Goal: Check status: Check status

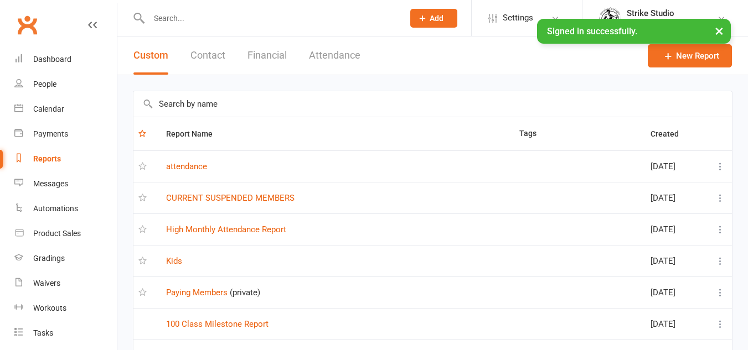
select select "100"
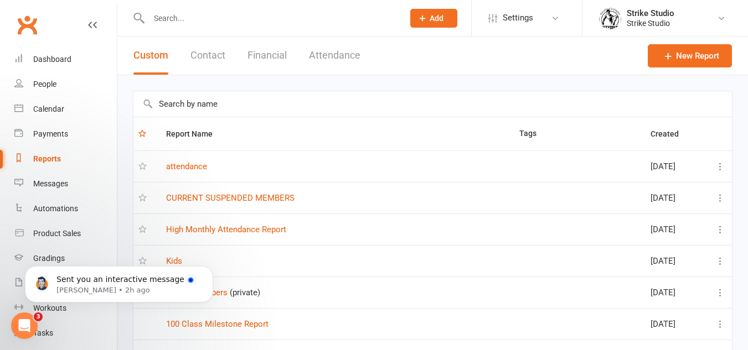
click at [275, 19] on input "text" at bounding box center [271, 19] width 250 height 16
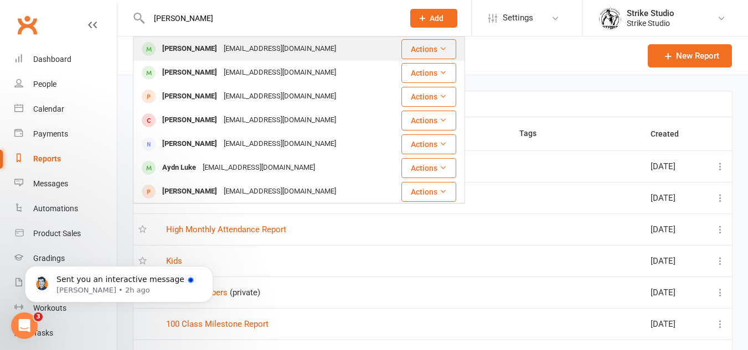
type input "[PERSON_NAME]"
click at [227, 50] on div "[EMAIL_ADDRESS][DOMAIN_NAME]" at bounding box center [279, 49] width 119 height 16
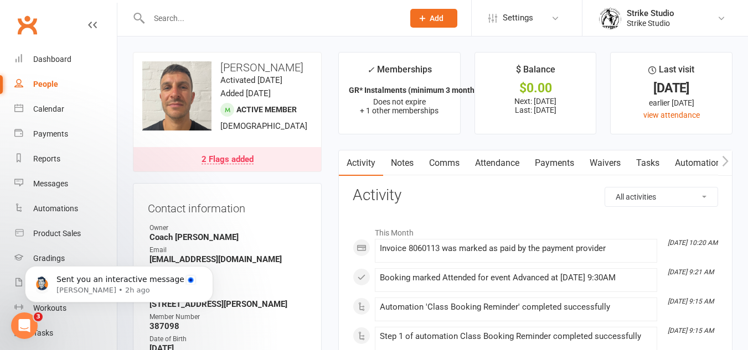
click at [235, 163] on div "2 Flags added" at bounding box center [228, 160] width 52 height 9
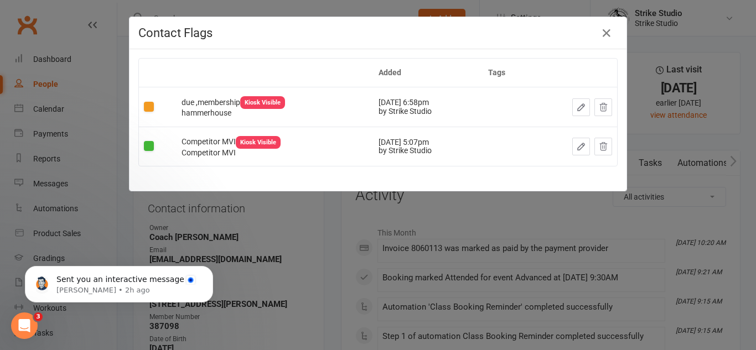
click at [375, 234] on div "Contact Flags Added Tags due ,membership Kiosk Visible hammerhouse [DATE] 6:58p…" at bounding box center [378, 175] width 756 height 350
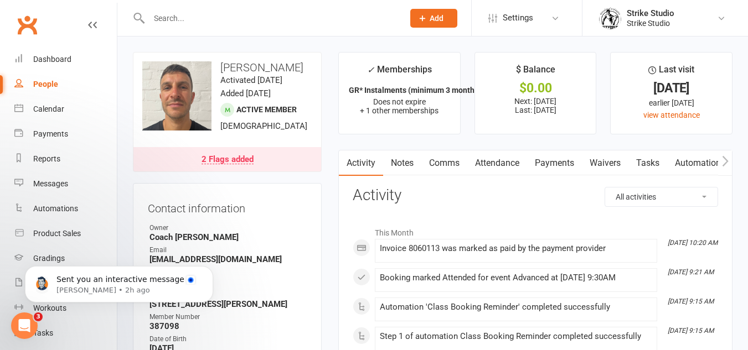
click at [497, 158] on link "Attendance" at bounding box center [497, 163] width 60 height 25
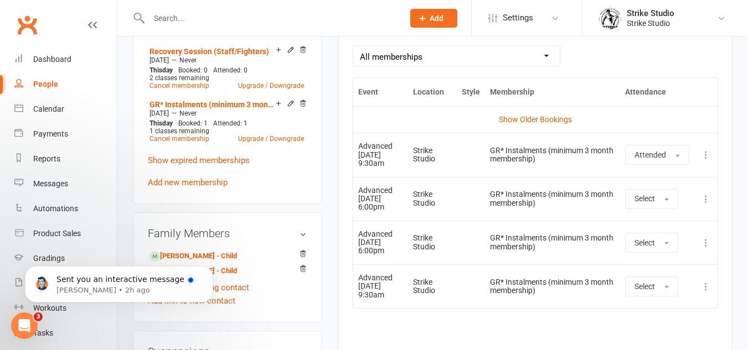
scroll to position [411, 0]
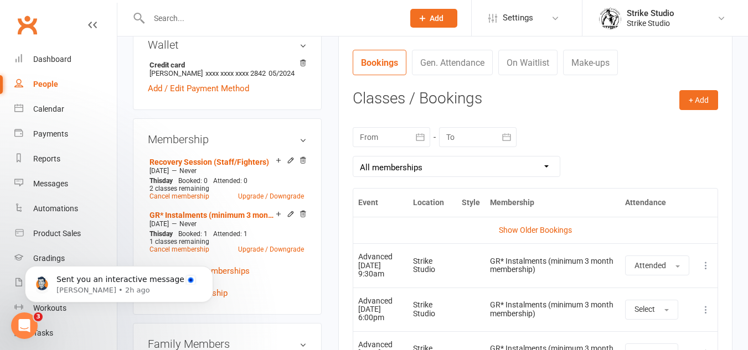
click at [393, 136] on div at bounding box center [392, 137] width 78 height 20
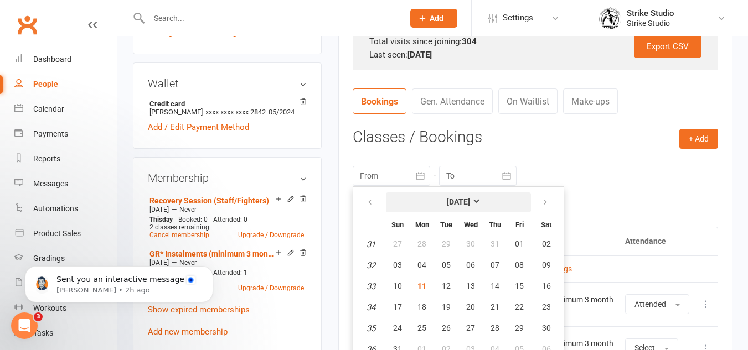
scroll to position [355, 0]
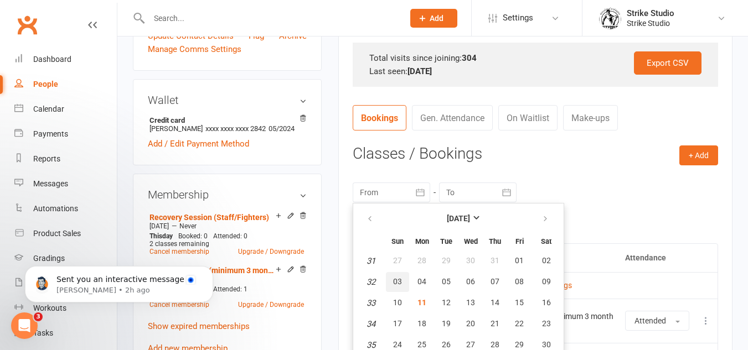
click at [404, 282] on button "03" at bounding box center [397, 282] width 23 height 20
type input "[DATE]"
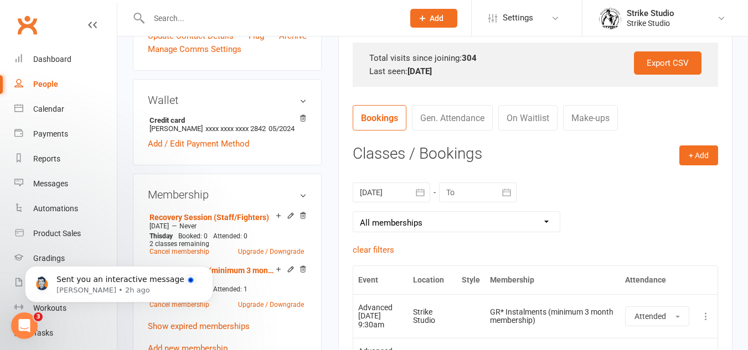
click at [461, 190] on div at bounding box center [478, 193] width 78 height 20
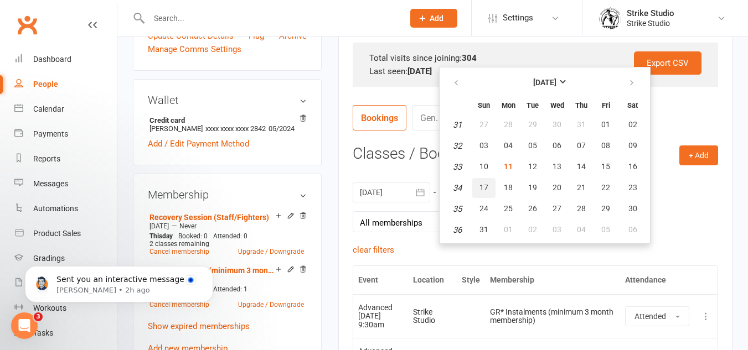
click at [486, 183] on span "17" at bounding box center [484, 187] width 9 height 9
type input "[DATE]"
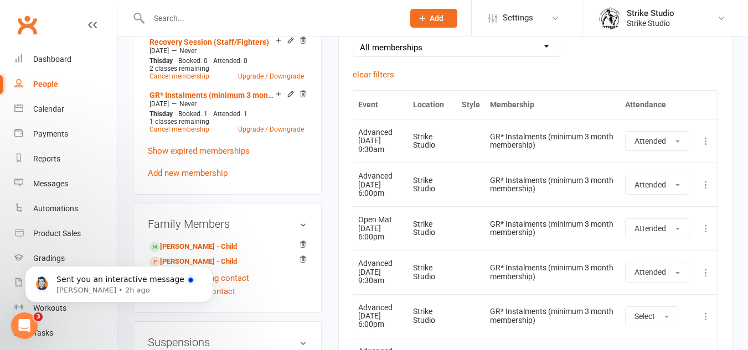
scroll to position [522, 0]
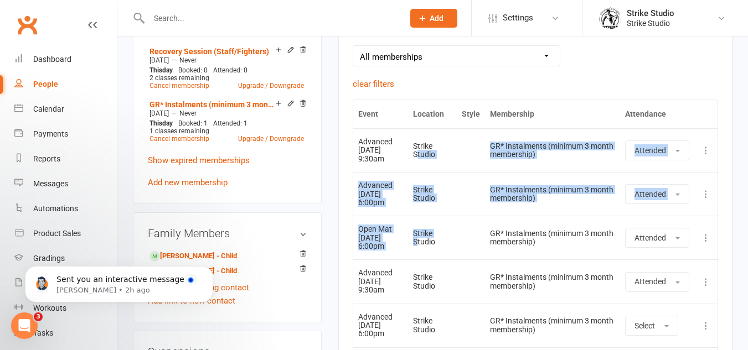
drag, startPoint x: 426, startPoint y: 244, endPoint x: 427, endPoint y: 151, distance: 92.5
click at [427, 151] on tbody "Show Older Bookings Advanced [DATE] 9:30am Strike Studio GR* Instalments (minim…" at bounding box center [535, 281] width 364 height 307
click at [427, 156] on div "Strike Studio" at bounding box center [432, 150] width 39 height 17
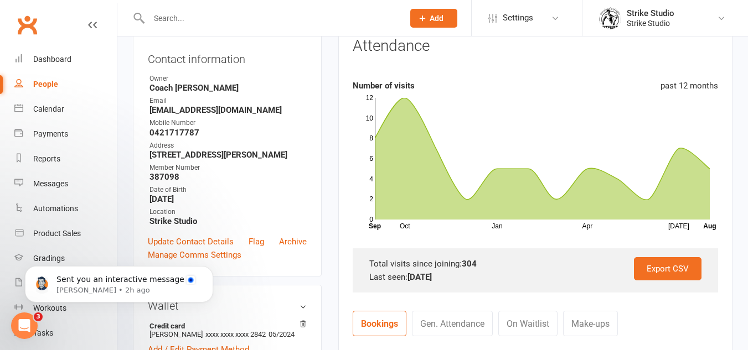
scroll to position [134, 0]
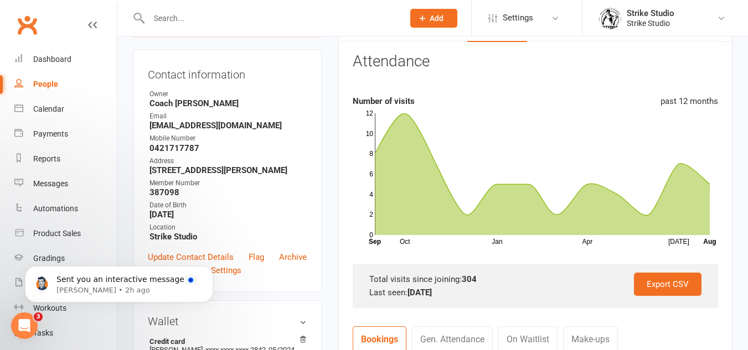
click at [348, 16] on input "text" at bounding box center [271, 19] width 250 height 16
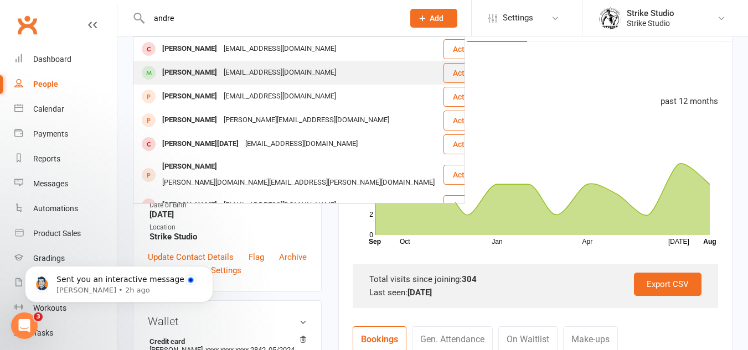
type input "andre"
click at [244, 76] on div "[EMAIL_ADDRESS][DOMAIN_NAME]" at bounding box center [279, 73] width 119 height 16
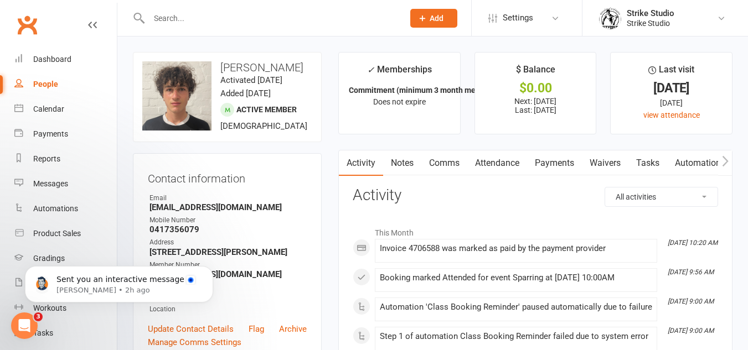
click at [701, 161] on link "Automations" at bounding box center [700, 163] width 66 height 25
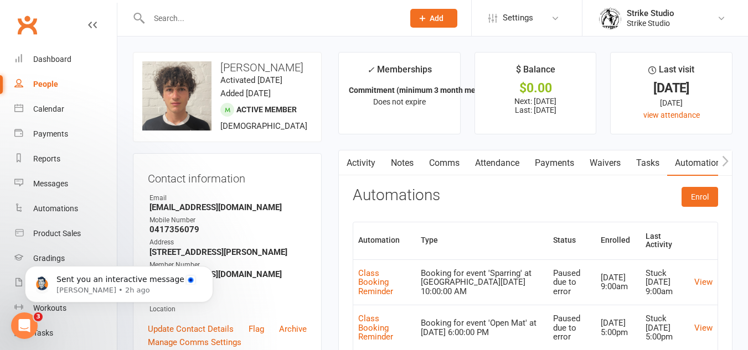
click at [501, 156] on link "Attendance" at bounding box center [497, 163] width 60 height 25
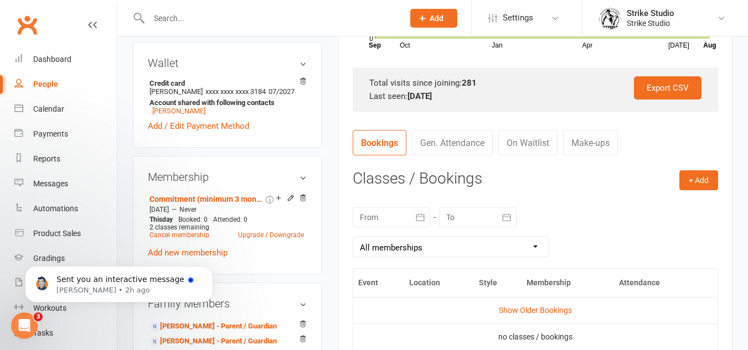
scroll to position [332, 0]
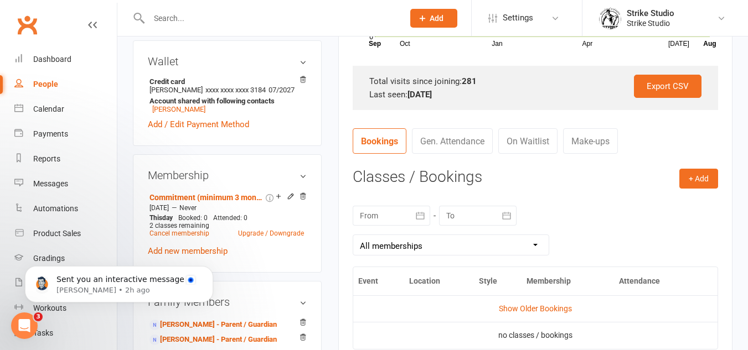
click at [393, 217] on div at bounding box center [392, 216] width 78 height 20
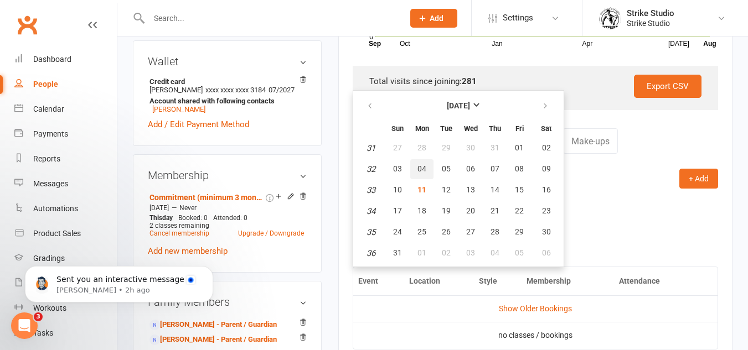
click at [423, 172] on span "04" at bounding box center [421, 168] width 9 height 9
type input "[DATE]"
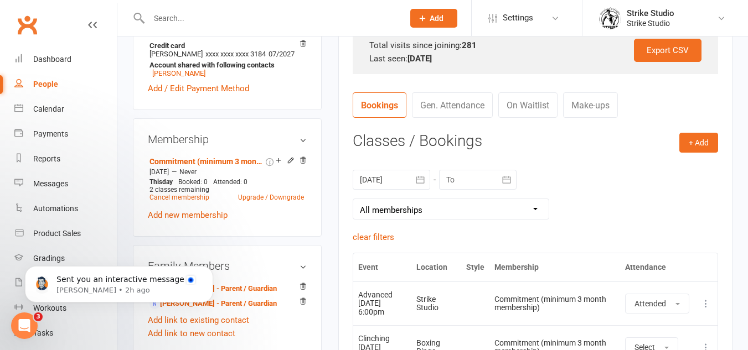
scroll to position [388, 0]
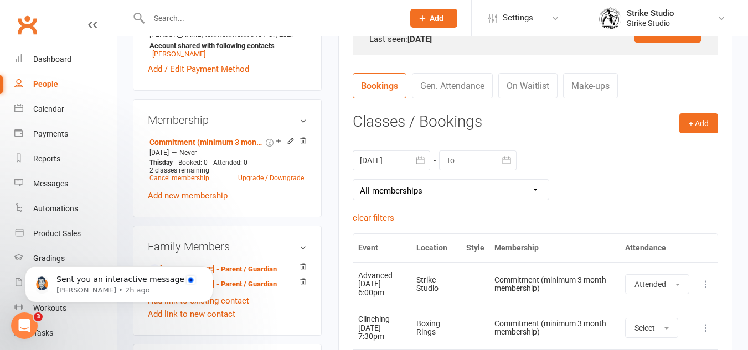
click at [483, 162] on div at bounding box center [478, 161] width 78 height 20
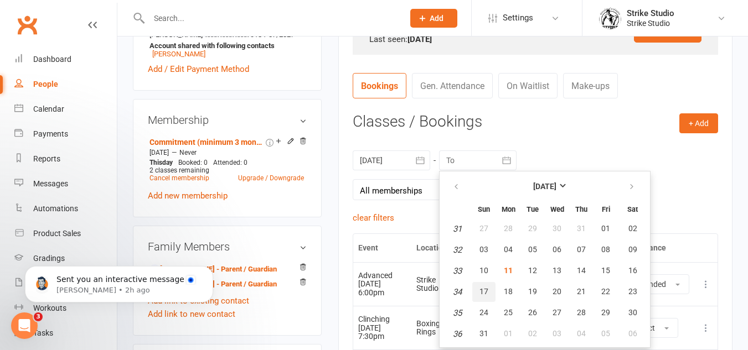
click at [487, 288] on span "17" at bounding box center [484, 291] width 9 height 9
type input "[DATE]"
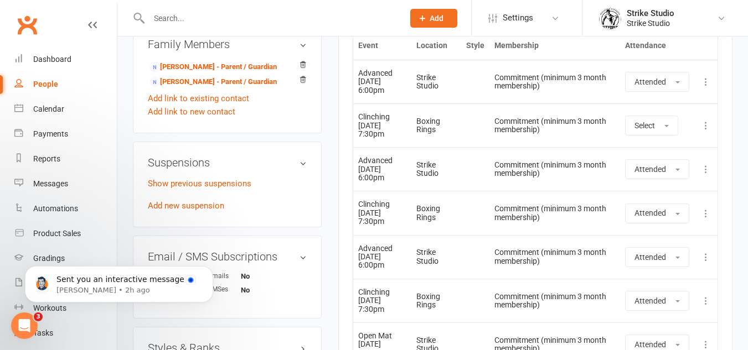
scroll to position [609, 0]
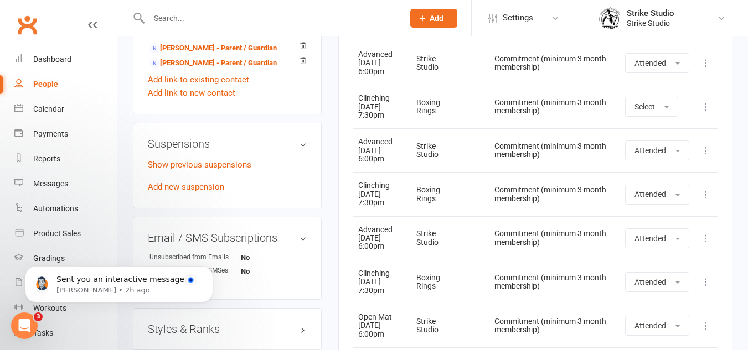
click at [462, 163] on td "Strike Studio" at bounding box center [436, 150] width 50 height 44
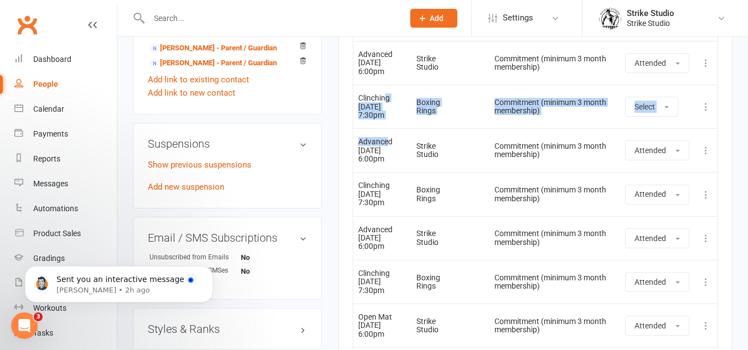
drag, startPoint x: 386, startPoint y: 97, endPoint x: 389, endPoint y: 141, distance: 44.4
click at [389, 141] on tbody "Show Older Bookings Advanced [DATE] 6:00pm Strike Studio Commitment (minimum 3 …" at bounding box center [535, 216] width 364 height 350
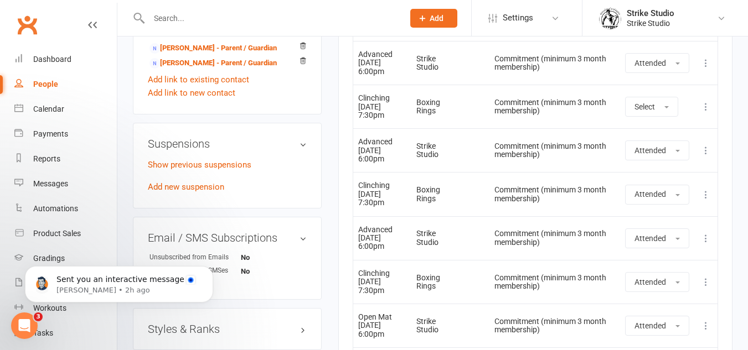
click at [394, 156] on td "Advanced [DATE] 6:00pm" at bounding box center [382, 150] width 58 height 44
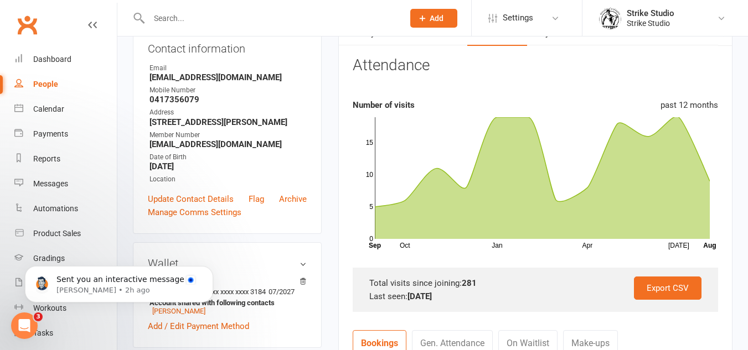
scroll to position [0, 0]
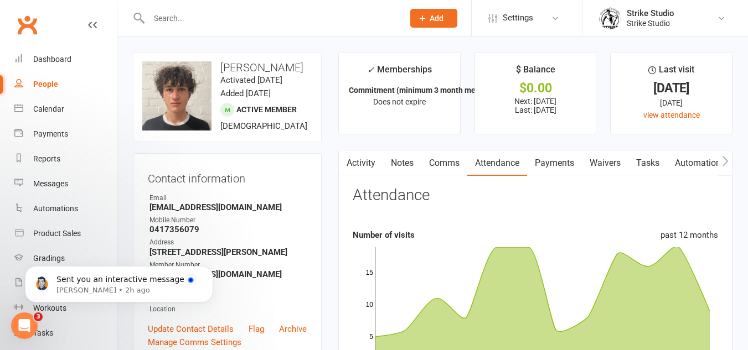
click at [190, 23] on input "text" at bounding box center [271, 19] width 250 height 16
type input "a"
type input "v"
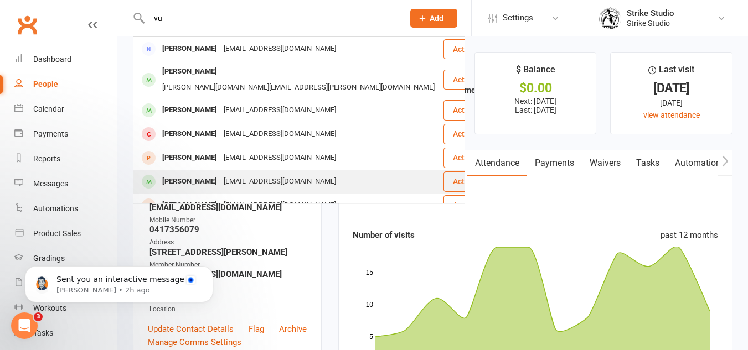
type input "vu"
click at [239, 171] on div "[PERSON_NAME] [EMAIL_ADDRESS][DOMAIN_NAME]" at bounding box center [288, 182] width 308 height 23
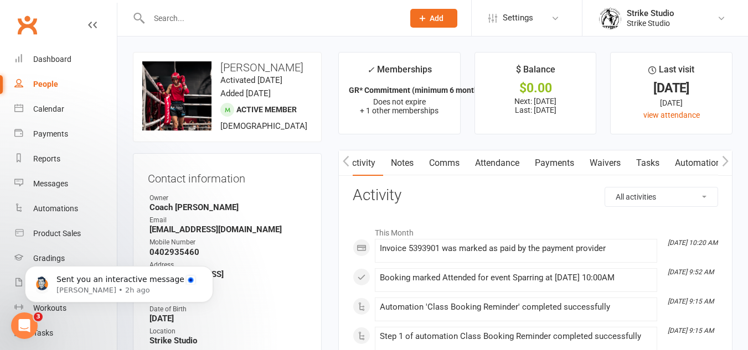
click at [496, 167] on link "Attendance" at bounding box center [497, 163] width 60 height 25
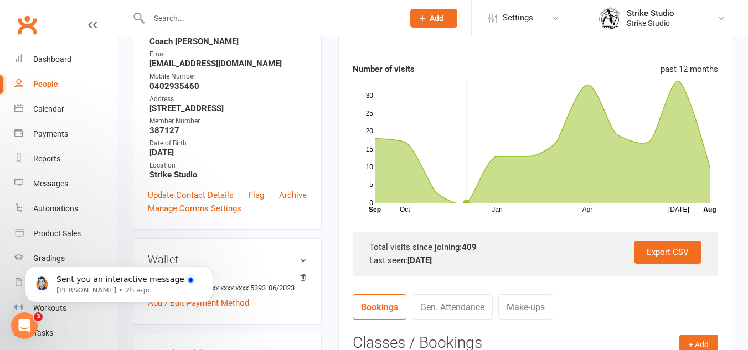
scroll to position [388, 0]
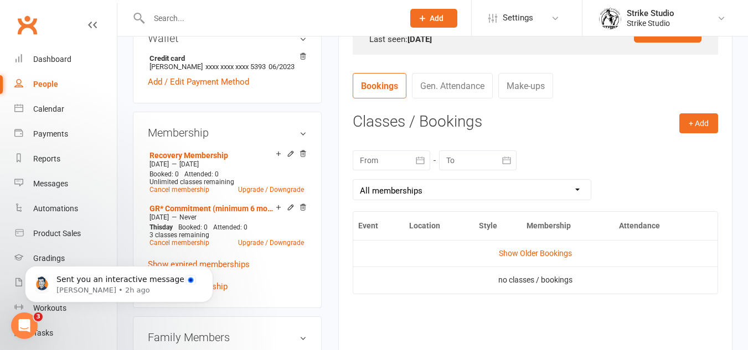
click at [405, 170] on div at bounding box center [392, 161] width 78 height 20
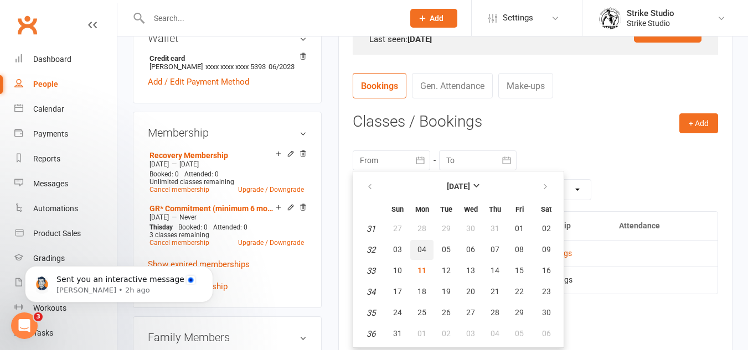
click at [417, 251] on span "04" at bounding box center [421, 249] width 9 height 9
type input "[DATE]"
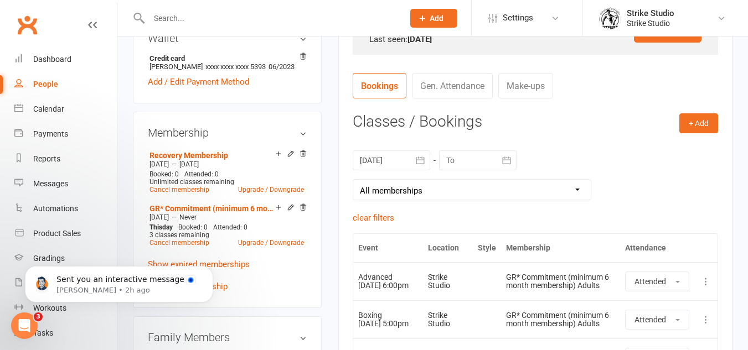
click at [472, 164] on div at bounding box center [478, 161] width 78 height 20
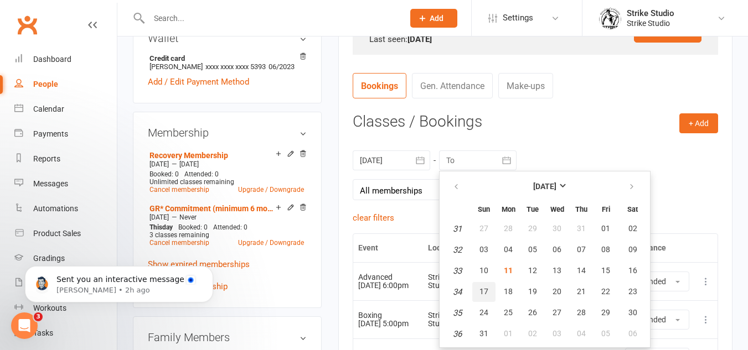
click at [483, 290] on span "17" at bounding box center [484, 291] width 9 height 9
type input "[DATE]"
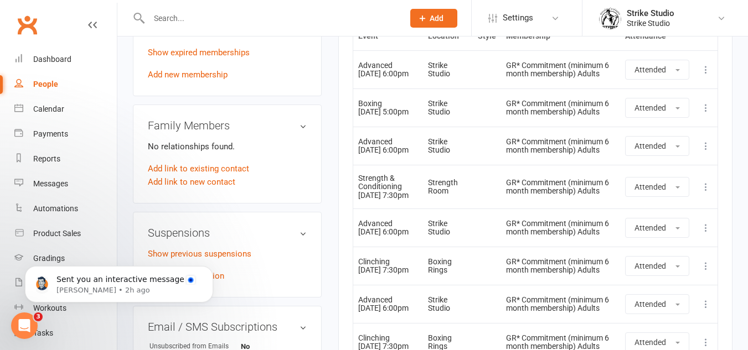
scroll to position [609, 0]
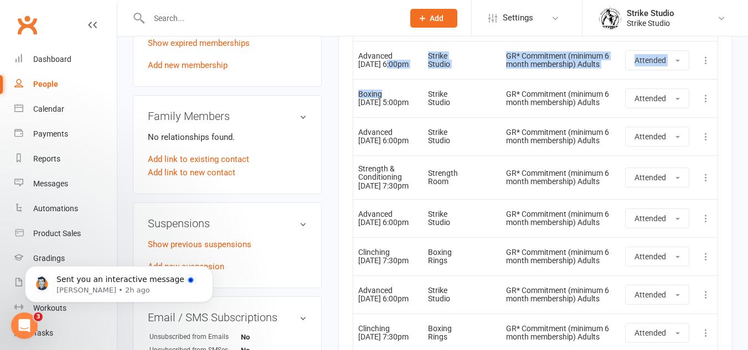
drag, startPoint x: 390, startPoint y: 64, endPoint x: 393, endPoint y: 105, distance: 41.6
click at [393, 99] on tbody "Show Older Bookings Advanced [DATE] 6:00pm Strike Studio GR* Commitment (minimu…" at bounding box center [535, 215] width 364 height 349
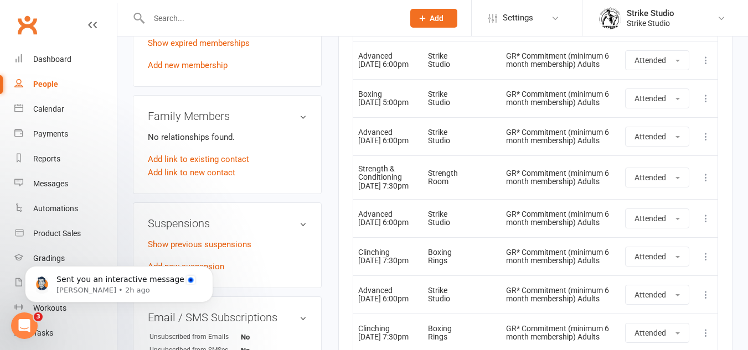
click at [393, 107] on td "Boxing [DATE] 5:00pm" at bounding box center [388, 98] width 70 height 38
drag, startPoint x: 398, startPoint y: 110, endPoint x: 393, endPoint y: 162, distance: 52.3
click at [393, 162] on tbody "Show Older Bookings Advanced [DATE] 6:00pm Strike Studio GR* Commitment (minimu…" at bounding box center [535, 215] width 364 height 349
click at [393, 156] on td "Advanced [DATE] 6:00pm" at bounding box center [388, 136] width 70 height 38
drag, startPoint x: 399, startPoint y: 242, endPoint x: 404, endPoint y: 267, distance: 25.5
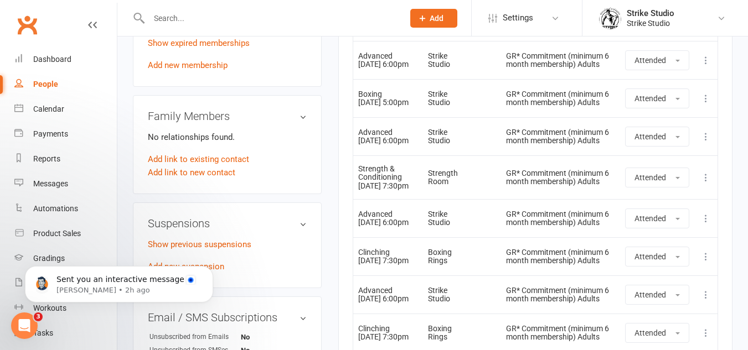
click at [404, 238] on td "Advanced [DATE] 6:00pm" at bounding box center [388, 218] width 70 height 38
drag, startPoint x: 399, startPoint y: 283, endPoint x: 418, endPoint y: 294, distance: 22.3
click at [418, 276] on td "Clinching [DATE] 7:30pm" at bounding box center [388, 257] width 70 height 38
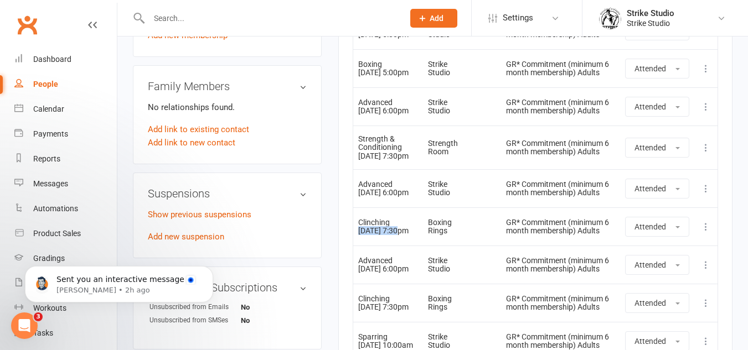
scroll to position [664, 0]
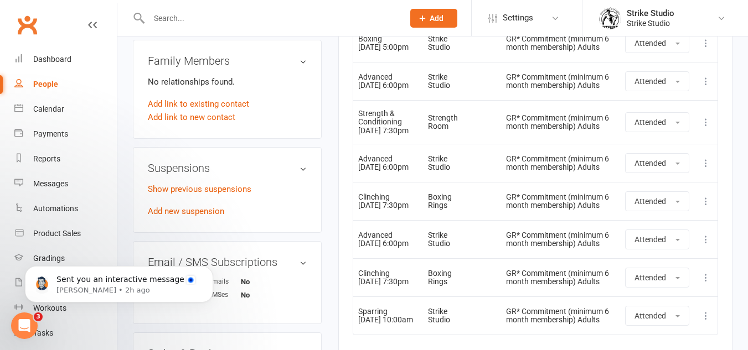
drag, startPoint x: 393, startPoint y: 265, endPoint x: 397, endPoint y: 271, distance: 7.2
click at [397, 259] on td "Advanced [DATE] 6:00pm" at bounding box center [388, 239] width 70 height 38
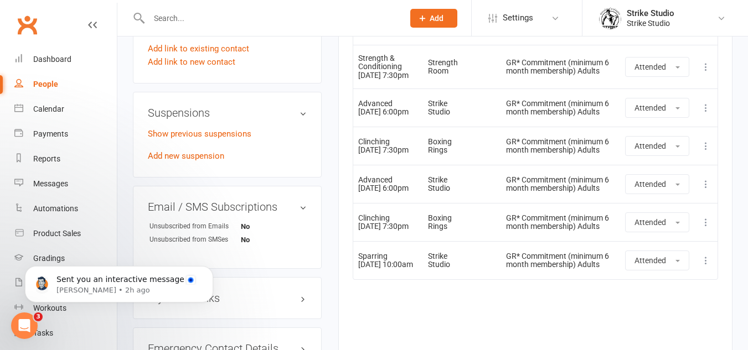
drag, startPoint x: 391, startPoint y: 274, endPoint x: 408, endPoint y: 281, distance: 18.1
click at [408, 241] on td "Clinching [DATE] 7:30pm" at bounding box center [388, 222] width 70 height 38
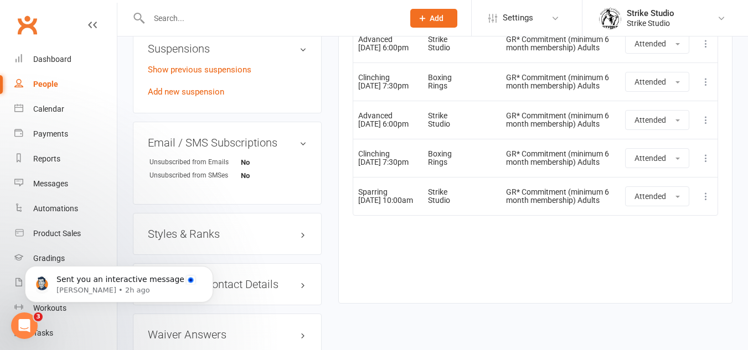
scroll to position [831, 0]
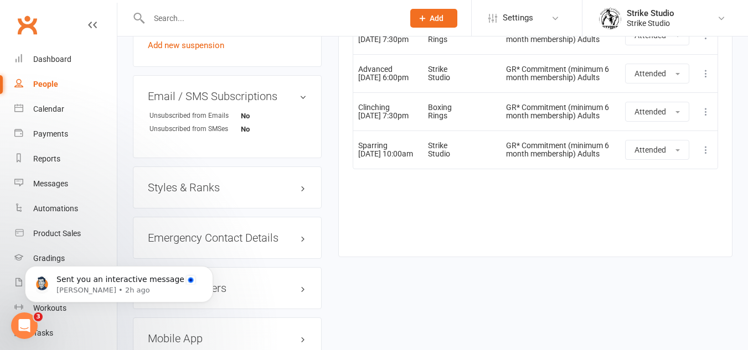
click at [307, 23] on input "text" at bounding box center [271, 19] width 250 height 16
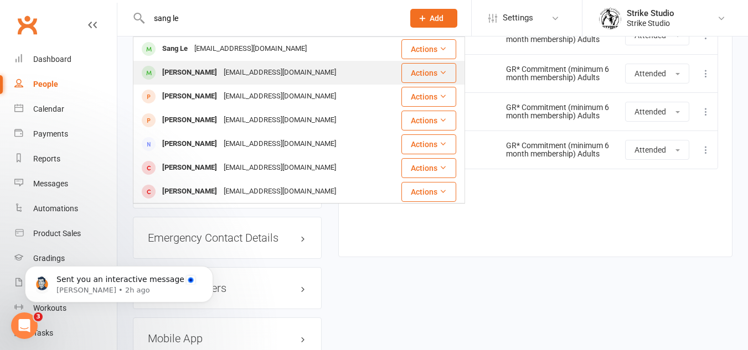
type input "sang le"
click at [337, 76] on div "[PERSON_NAME] [EMAIL_ADDRESS][DOMAIN_NAME]" at bounding box center [267, 72] width 266 height 23
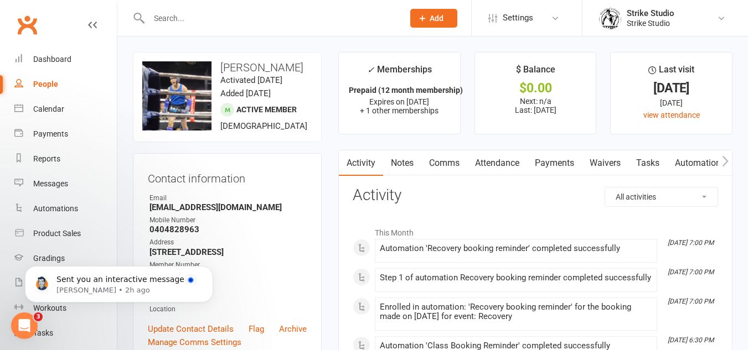
click at [519, 166] on link "Attendance" at bounding box center [497, 163] width 60 height 25
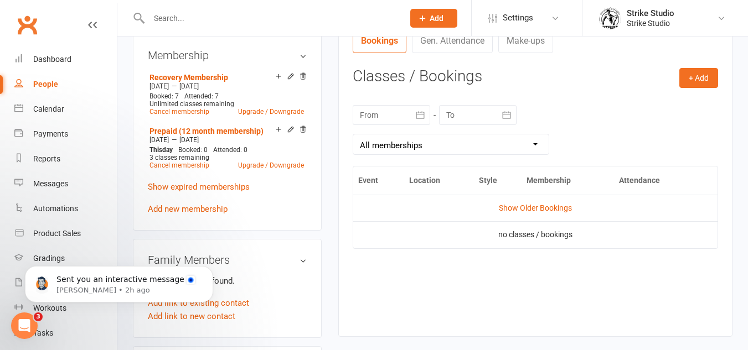
scroll to position [554, 0]
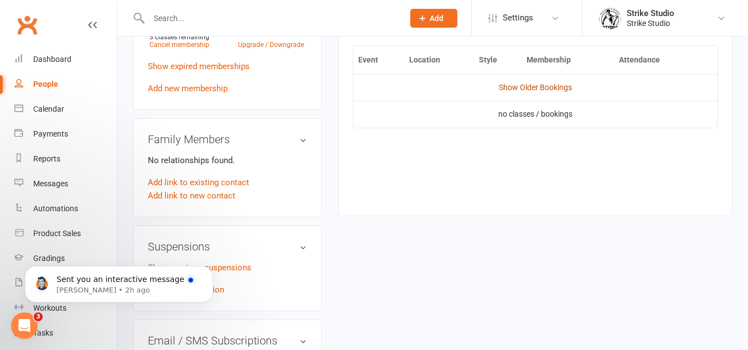
click at [537, 91] on link "Show Older Bookings" at bounding box center [535, 87] width 73 height 9
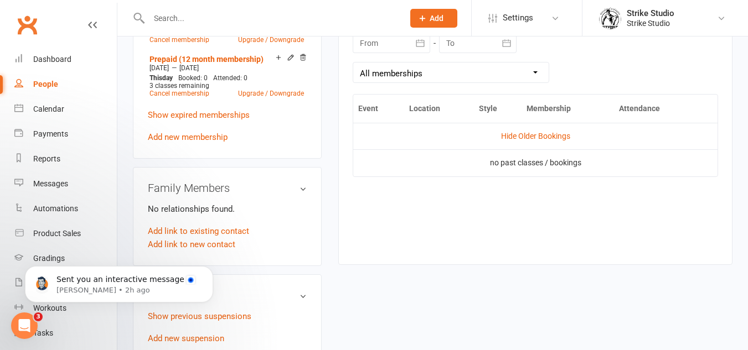
scroll to position [443, 0]
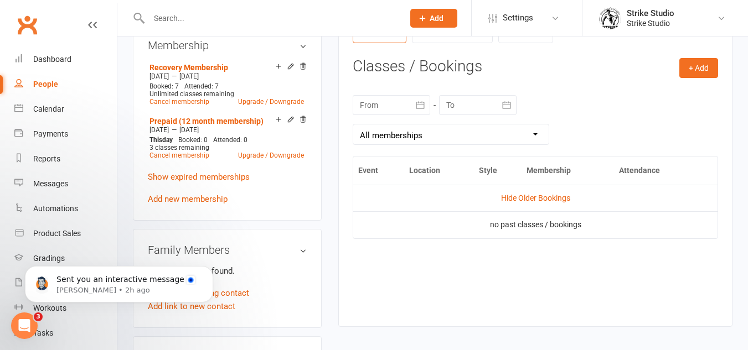
click at [394, 99] on div at bounding box center [392, 105] width 78 height 20
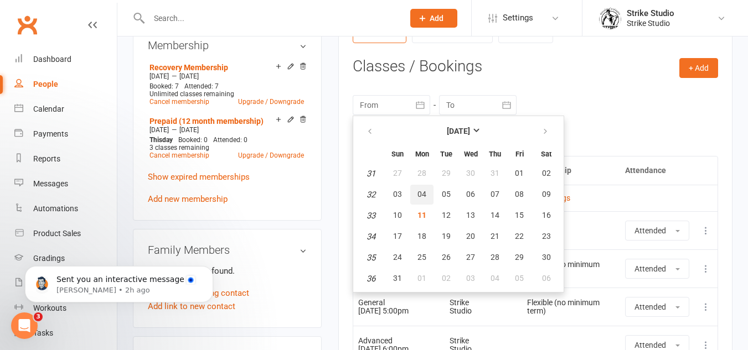
click at [415, 194] on button "04" at bounding box center [421, 195] width 23 height 20
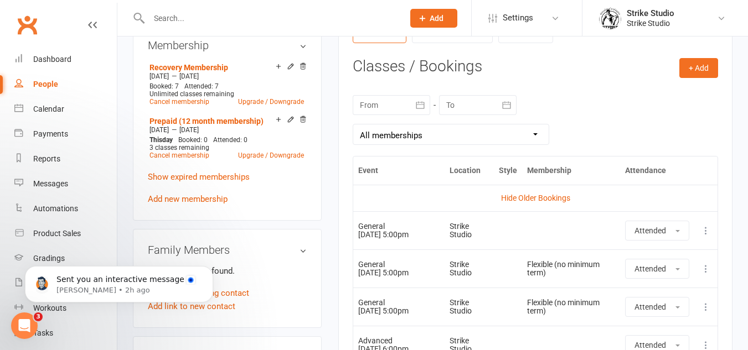
type input "[DATE]"
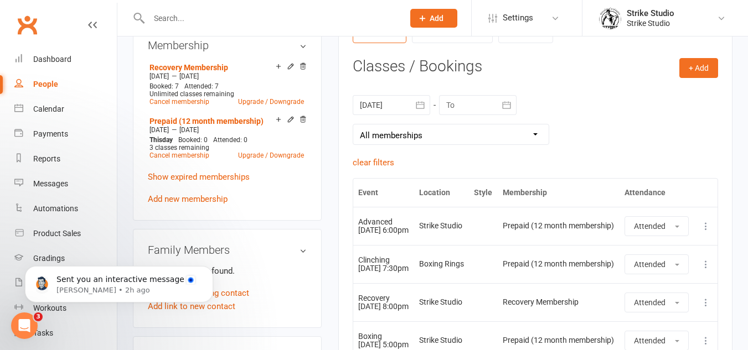
click at [460, 109] on div at bounding box center [478, 105] width 78 height 20
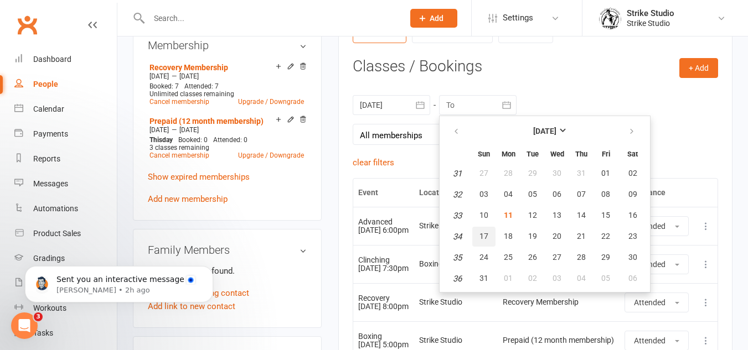
click at [489, 236] on button "17" at bounding box center [483, 237] width 23 height 20
type input "[DATE]"
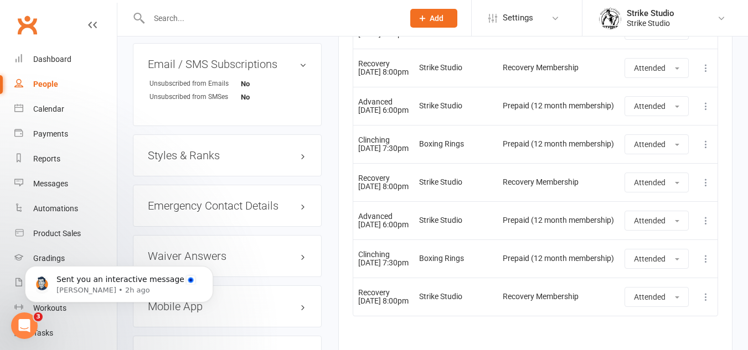
scroll to position [886, 0]
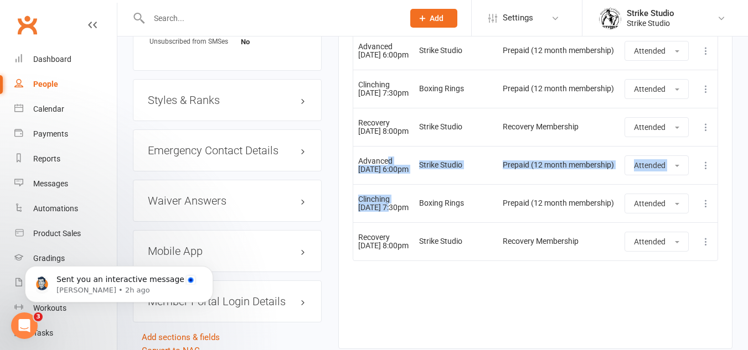
drag, startPoint x: 391, startPoint y: 267, endPoint x: 387, endPoint y: 218, distance: 48.9
click at [387, 218] on tbody "Show Older Bookings Advanced [DATE] 6:00pm Strike Studio Prepaid (12 month memb…" at bounding box center [535, 12] width 364 height 497
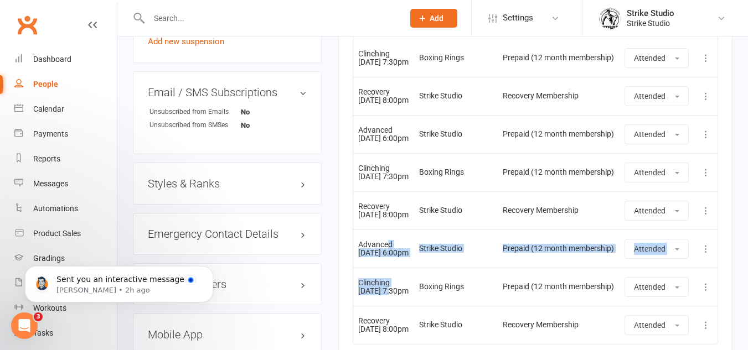
scroll to position [775, 0]
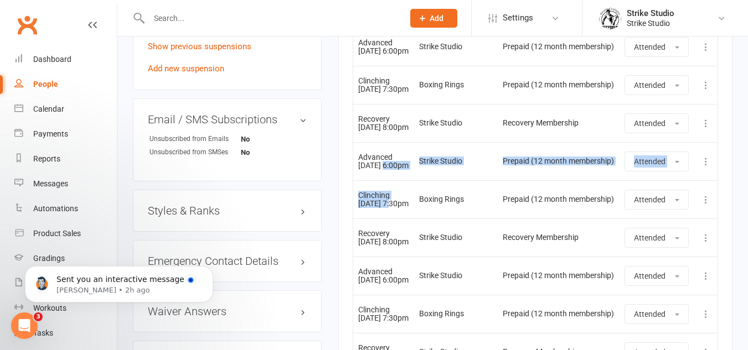
drag, startPoint x: 394, startPoint y: 246, endPoint x: 385, endPoint y: 201, distance: 46.3
click at [385, 201] on tbody "Show Older Bookings Advanced [DATE] 6:00pm Strike Studio Prepaid (12 month memb…" at bounding box center [535, 123] width 364 height 497
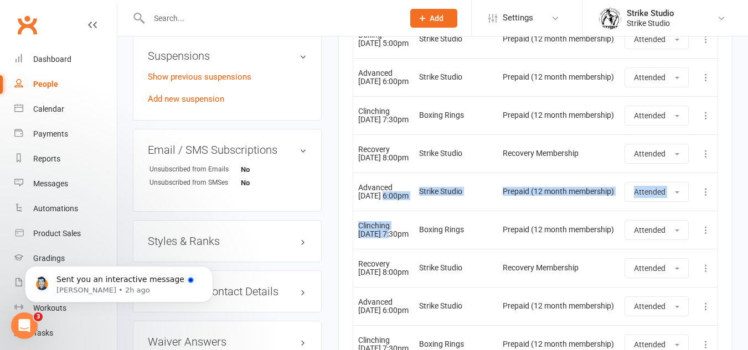
scroll to position [609, 0]
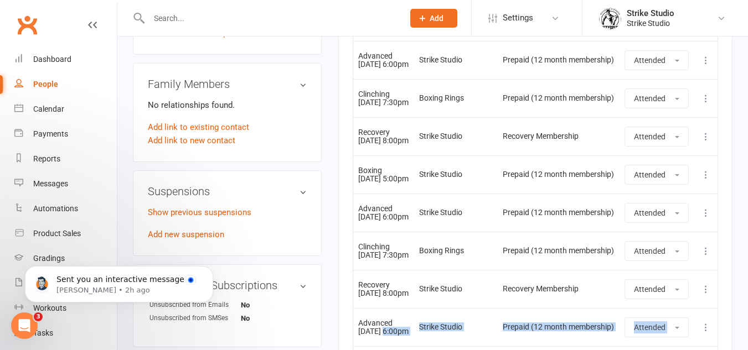
drag, startPoint x: 395, startPoint y: 244, endPoint x: 390, endPoint y: 152, distance: 92.1
click at [390, 163] on tbody "Show Older Bookings Advanced [DATE] 6:00pm Strike Studio Prepaid (12 month memb…" at bounding box center [535, 289] width 364 height 497
click at [391, 147] on td "Recovery [DATE] 8:00pm" at bounding box center [383, 136] width 61 height 38
click at [394, 117] on td "Clinching [DATE] 7:30pm" at bounding box center [383, 98] width 61 height 38
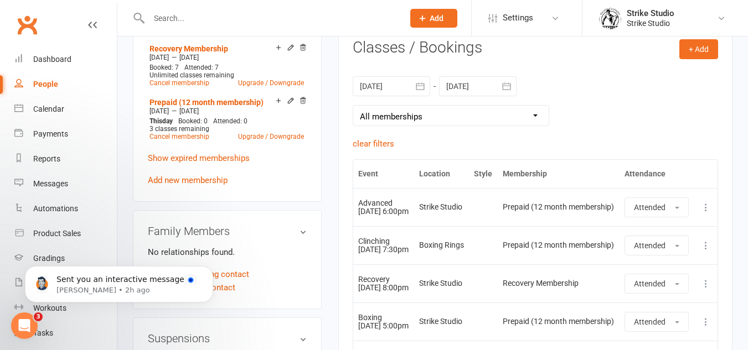
scroll to position [443, 0]
